Goal: Task Accomplishment & Management: Manage account settings

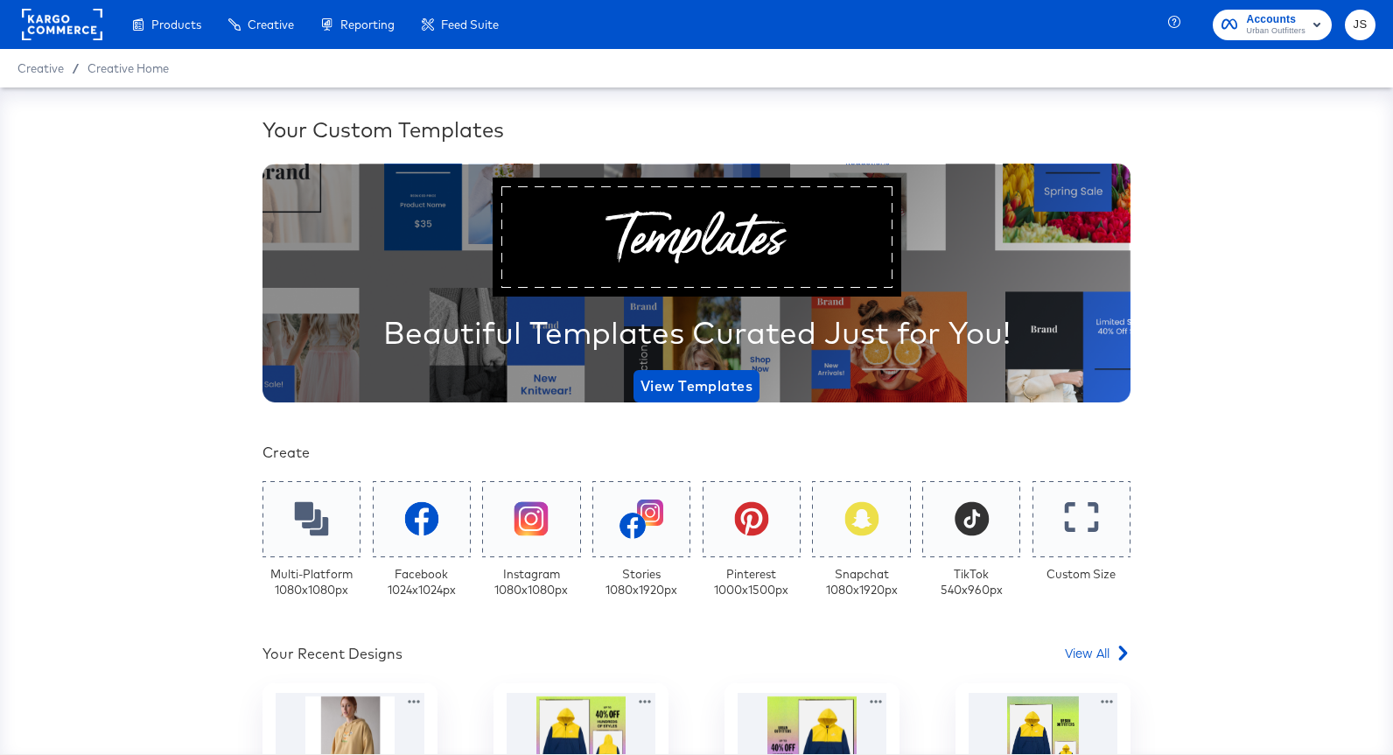
click at [1242, 18] on span "Accounts Urban Outfitters" at bounding box center [1273, 25] width 102 height 28
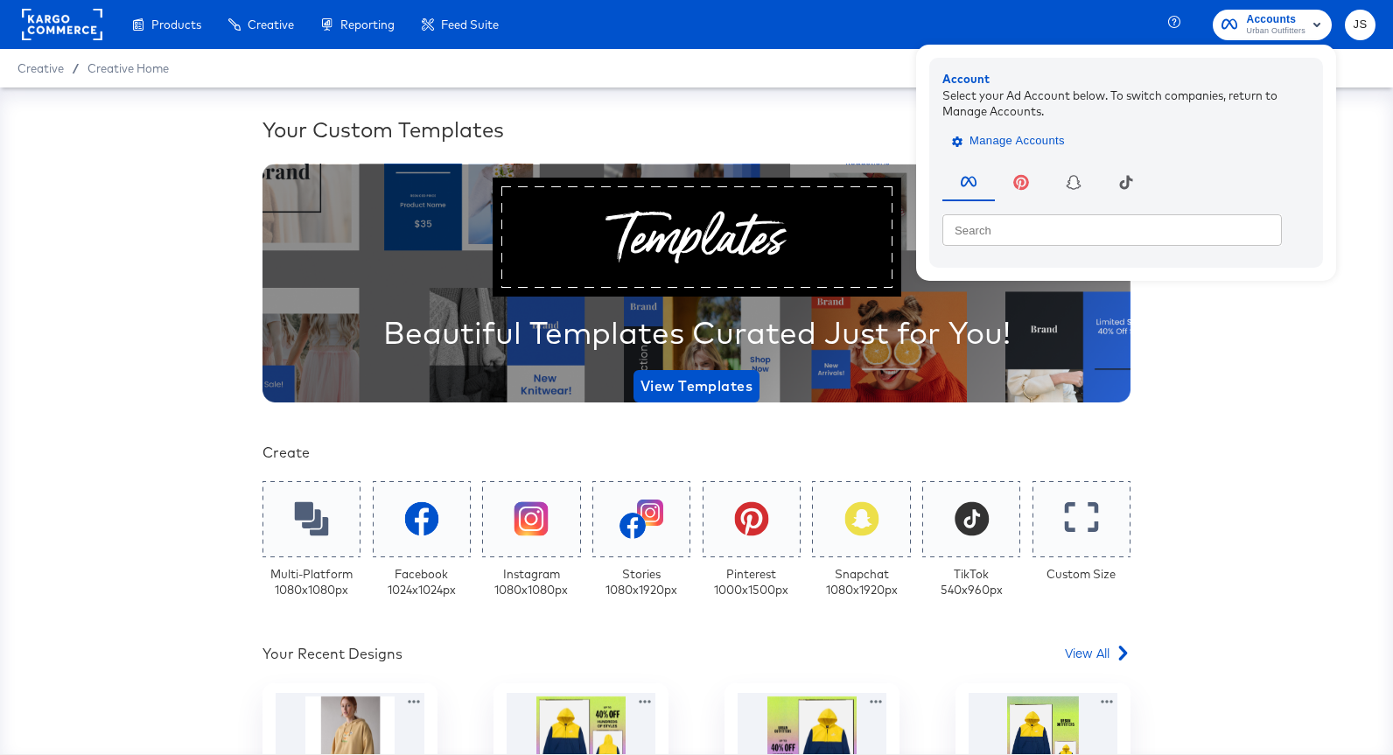
click at [1029, 146] on span "Manage Accounts" at bounding box center [1010, 141] width 109 height 20
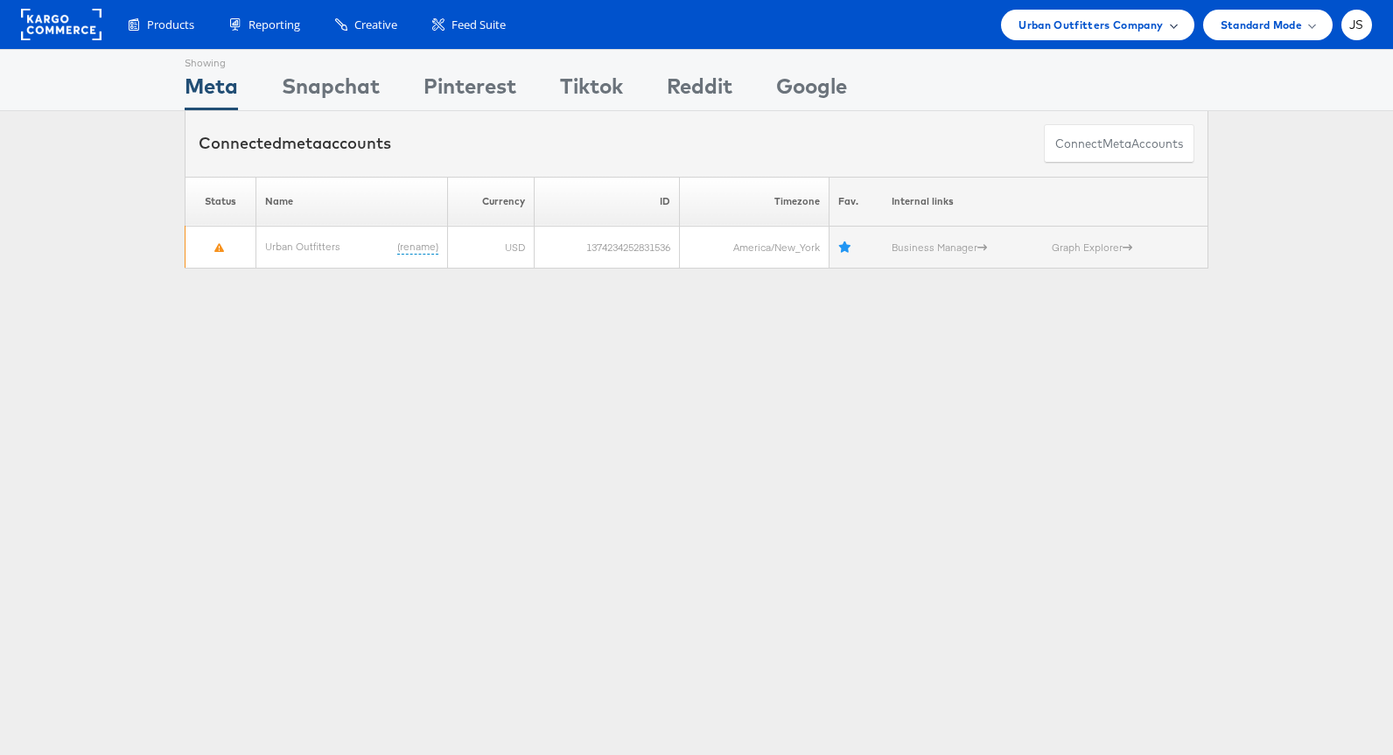
click at [1177, 31] on div "Urban Outfitters Company" at bounding box center [1097, 25] width 193 height 31
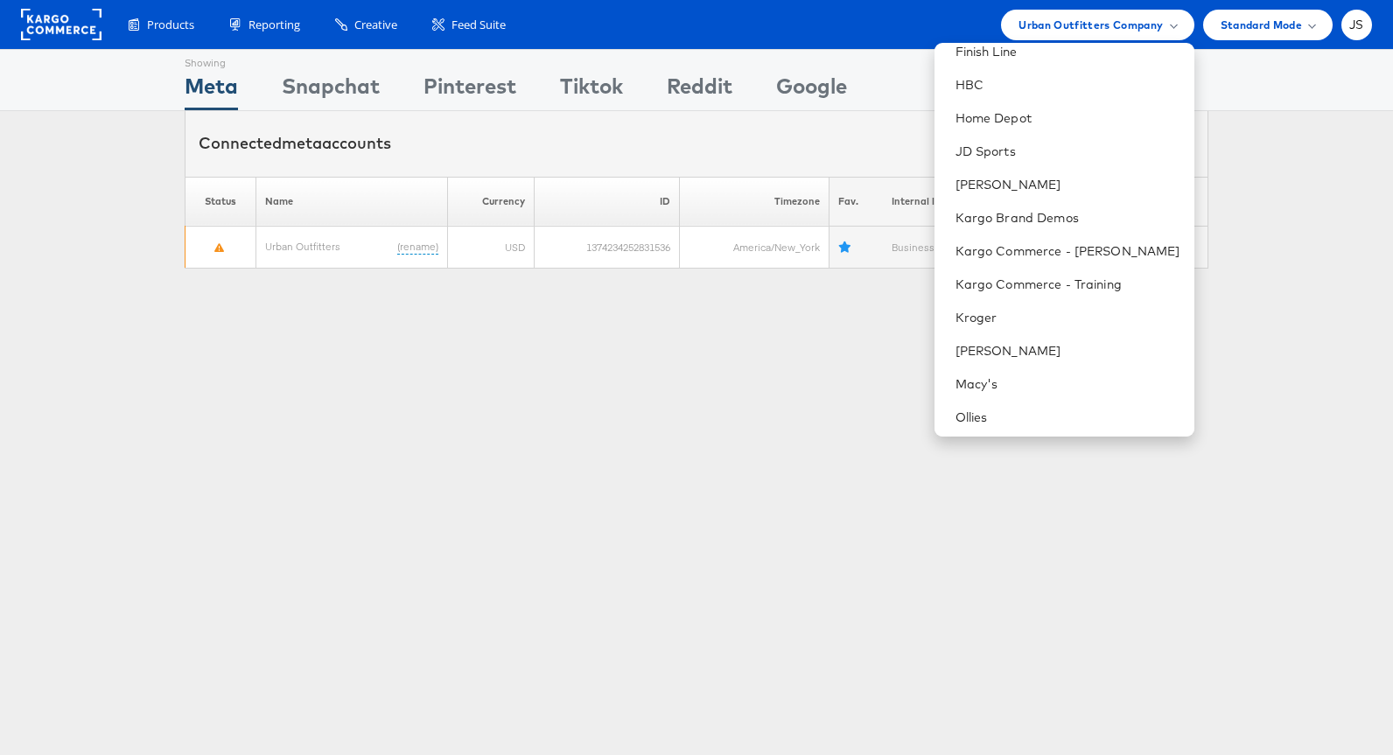
scroll to position [277, 0]
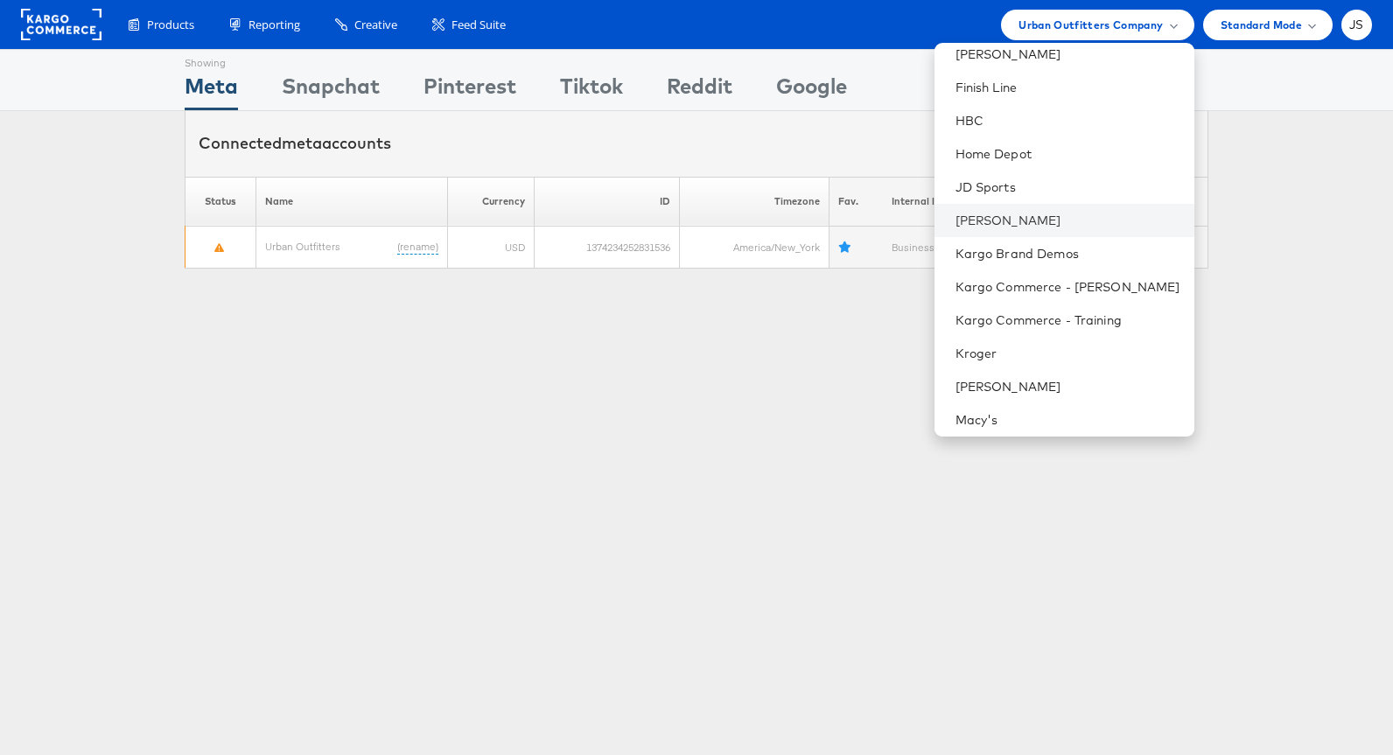
click at [1071, 231] on li "[PERSON_NAME]" at bounding box center [1065, 220] width 260 height 33
click at [1019, 216] on link "[PERSON_NAME]" at bounding box center [1068, 221] width 225 height 18
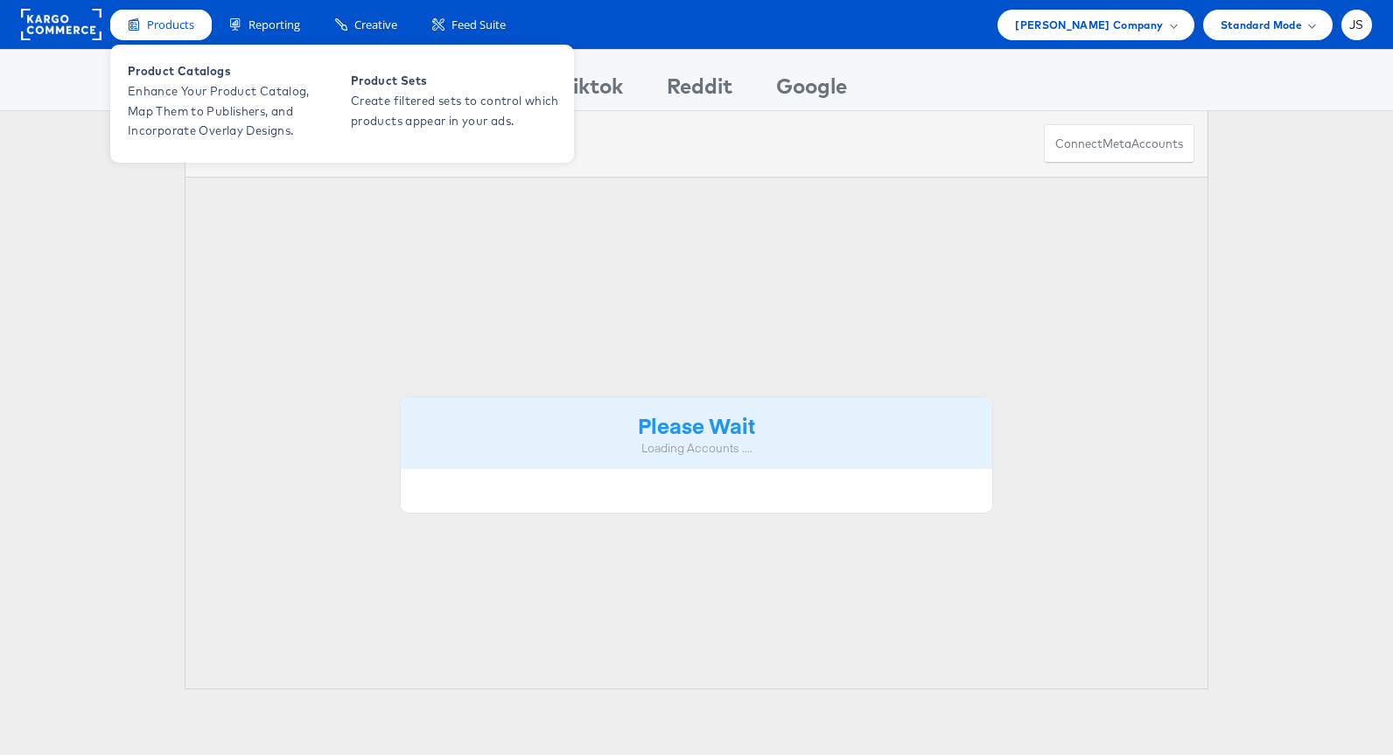
click at [183, 32] on span "Products" at bounding box center [170, 25] width 47 height 17
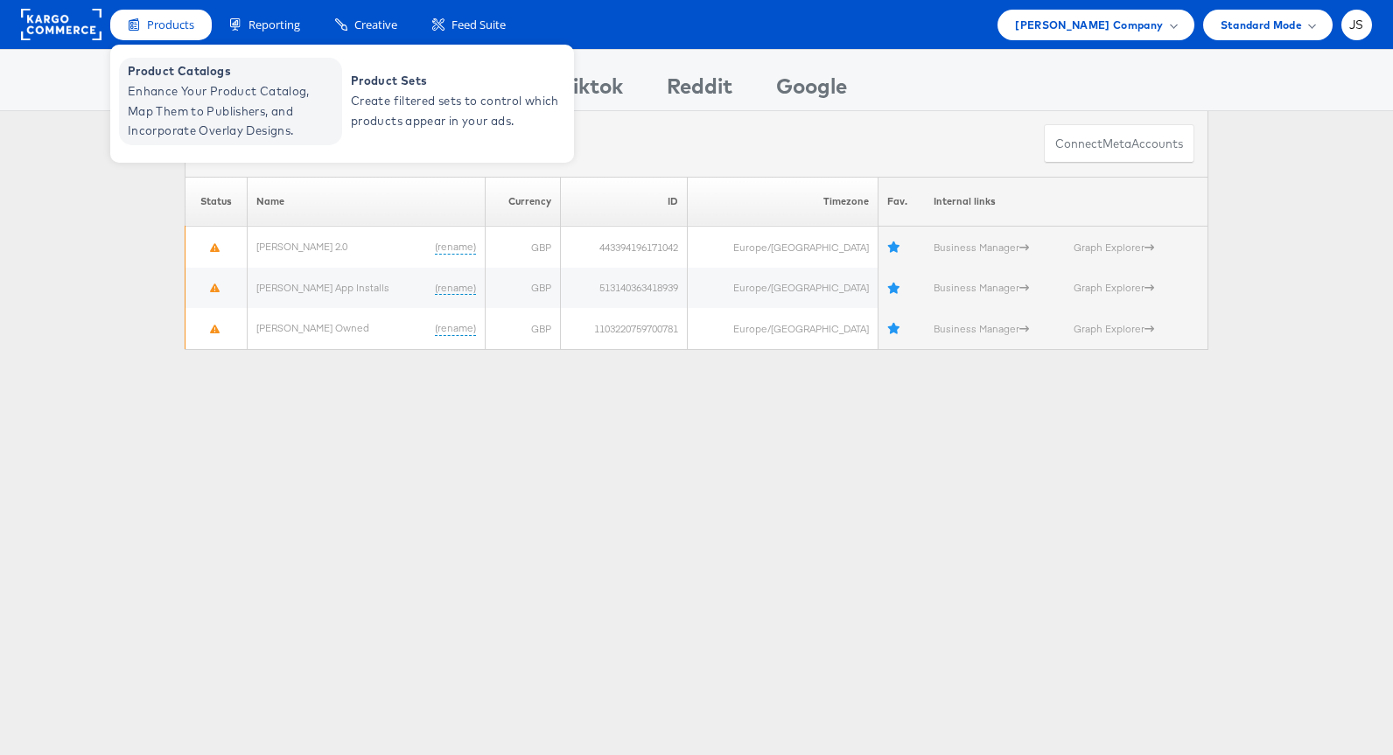
click at [193, 79] on span "Product Catalogs" at bounding box center [233, 71] width 210 height 20
